Goal: Information Seeking & Learning: Learn about a topic

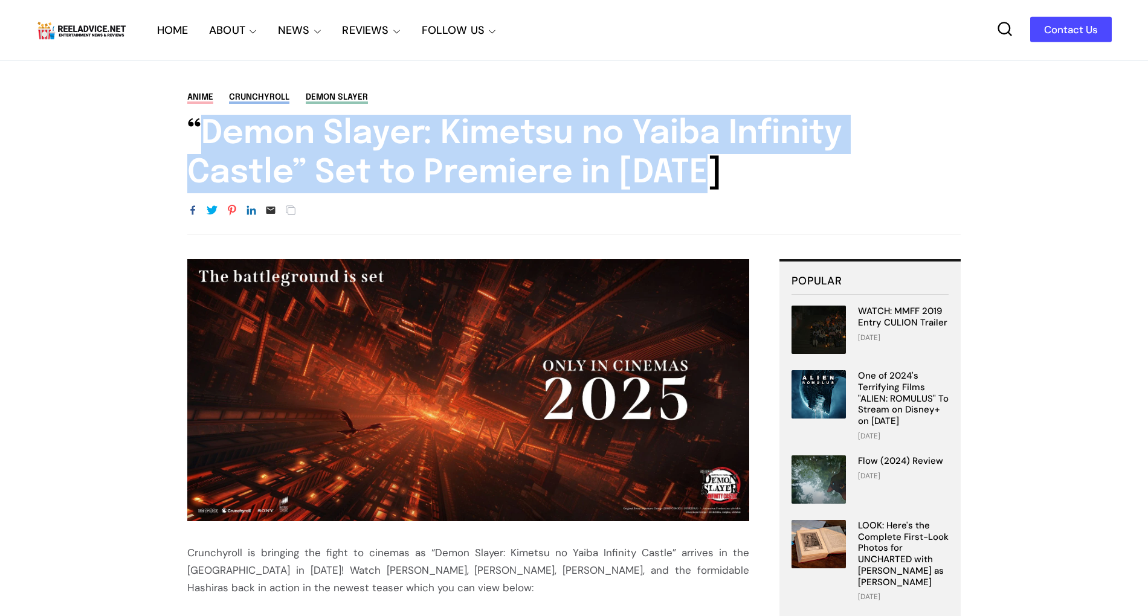
drag, startPoint x: 169, startPoint y: 122, endPoint x: 719, endPoint y: 167, distance: 552.3
click at [719, 167] on div "anime Crunchyroll Demon Slayer “Demon Slayer: Kimetsu no Yaiba Infinity Castle”…" at bounding box center [574, 163] width 846 height 144
copy h1 "“Demon Slayer: Kimetsu no Yaiba Infinity Castle” Set to Premiere in [DATE]"
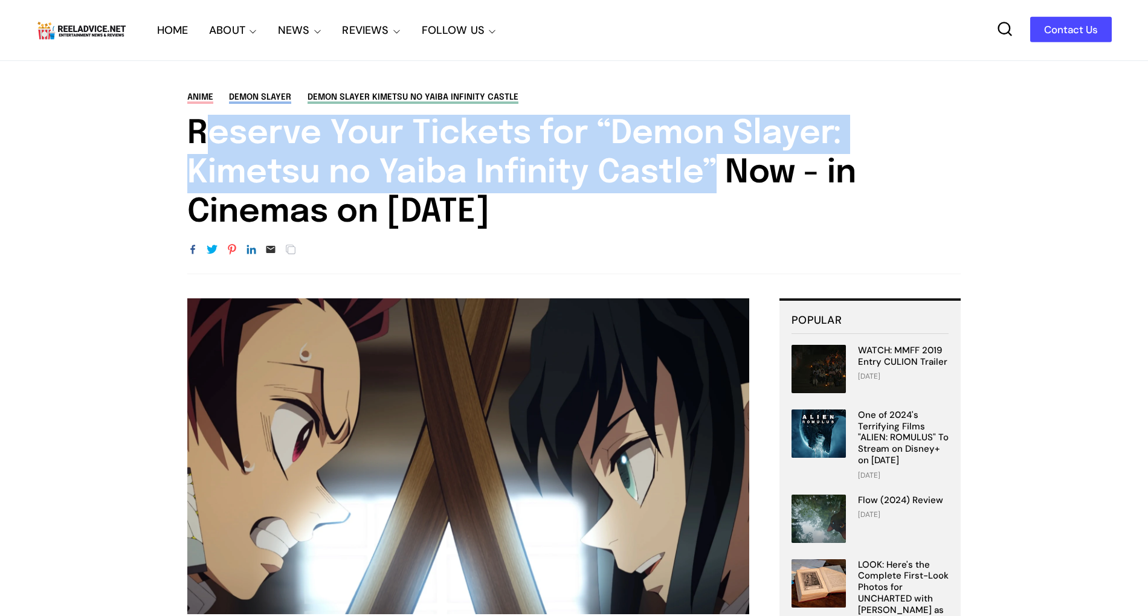
drag, startPoint x: 133, startPoint y: 124, endPoint x: 708, endPoint y: 178, distance: 577.8
copy h1 "Reserve Your Tickets for “Demon Slayer: Kimetsu no Yaiba Infinity Castle” Now -…"
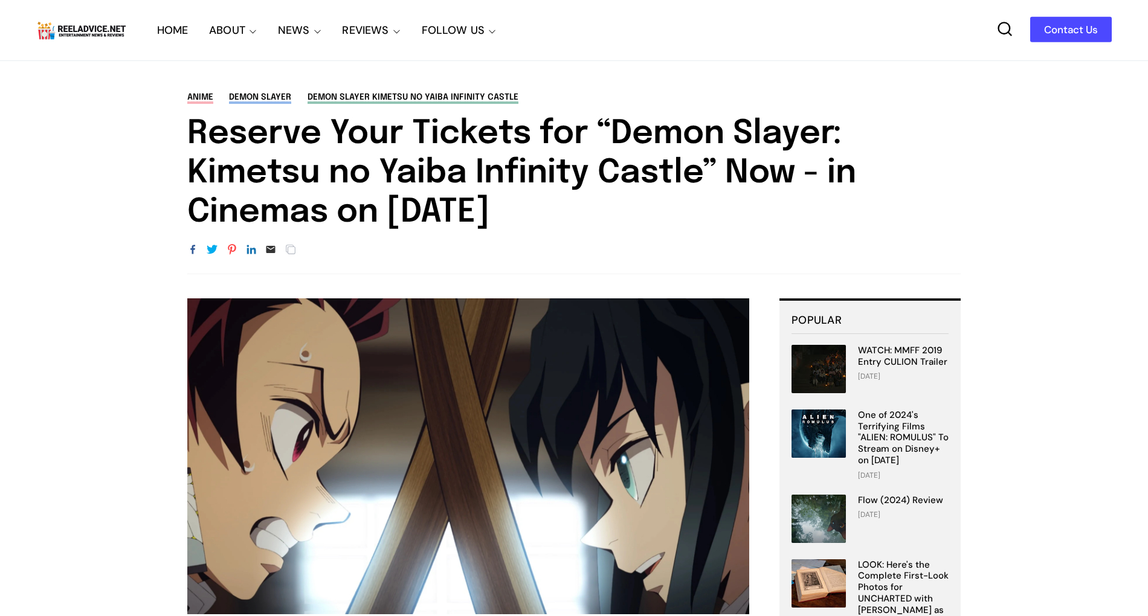
click at [860, 29] on icon at bounding box center [1004, 29] width 17 height 17
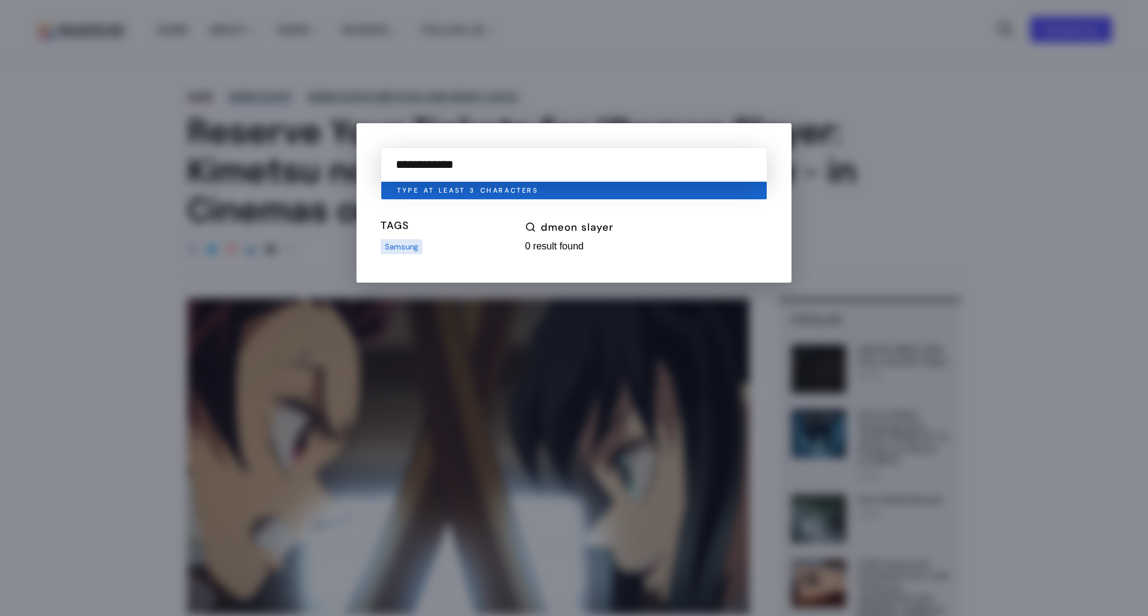
type input "**********"
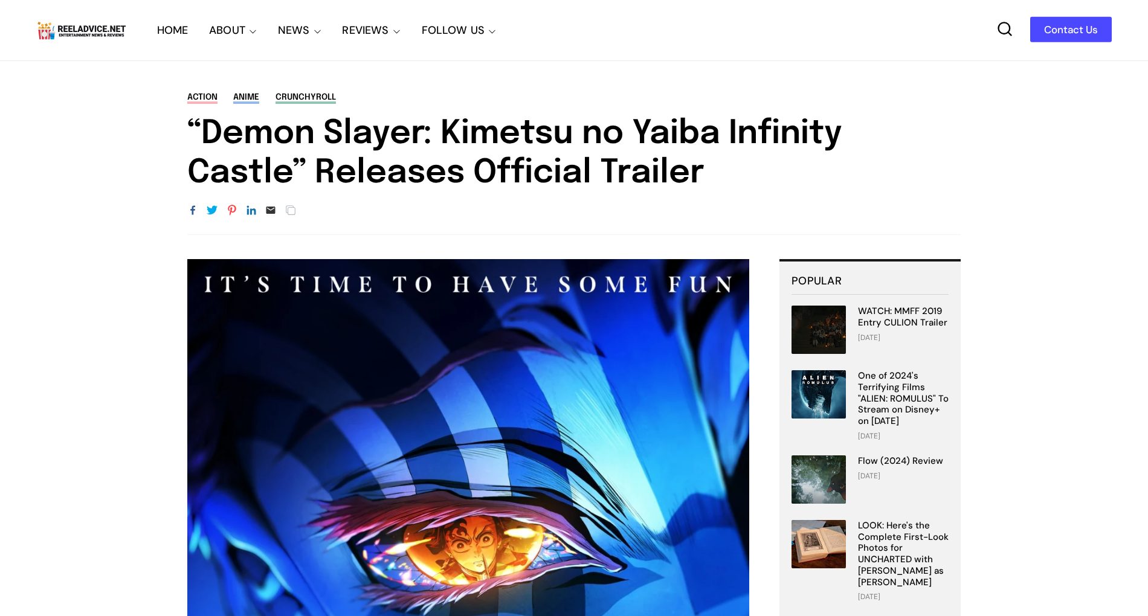
drag, startPoint x: 174, startPoint y: 114, endPoint x: 727, endPoint y: 175, distance: 556.8
click at [727, 175] on div "action anime Crunchyroll “Demon Slayer: Kimetsu no Yaiba Infinity Castle” Relea…" at bounding box center [574, 163] width 846 height 144
copy h1 "“Demon Slayer: Kimetsu no Yaiba Infinity Castle” Releases Official Trailer"
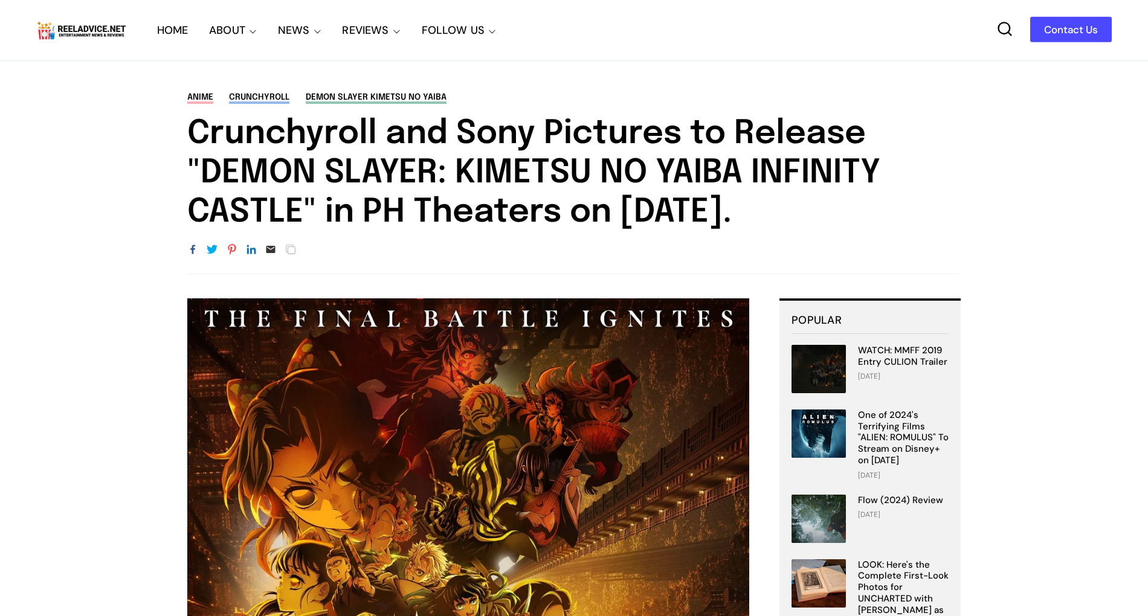
drag, startPoint x: 187, startPoint y: 120, endPoint x: 887, endPoint y: 205, distance: 705.5
click at [860, 205] on div "anime Crunchyroll Demon Slayer Kimetsu No Yaiba Crunchyroll and Sony Pictures t…" at bounding box center [574, 182] width 846 height 183
copy h1 "Crunchyroll and Sony Pictures to Release "DEMON SLAYER: KIMETSU NO YAIBA INFINI…"
